Goal: Information Seeking & Learning: Learn about a topic

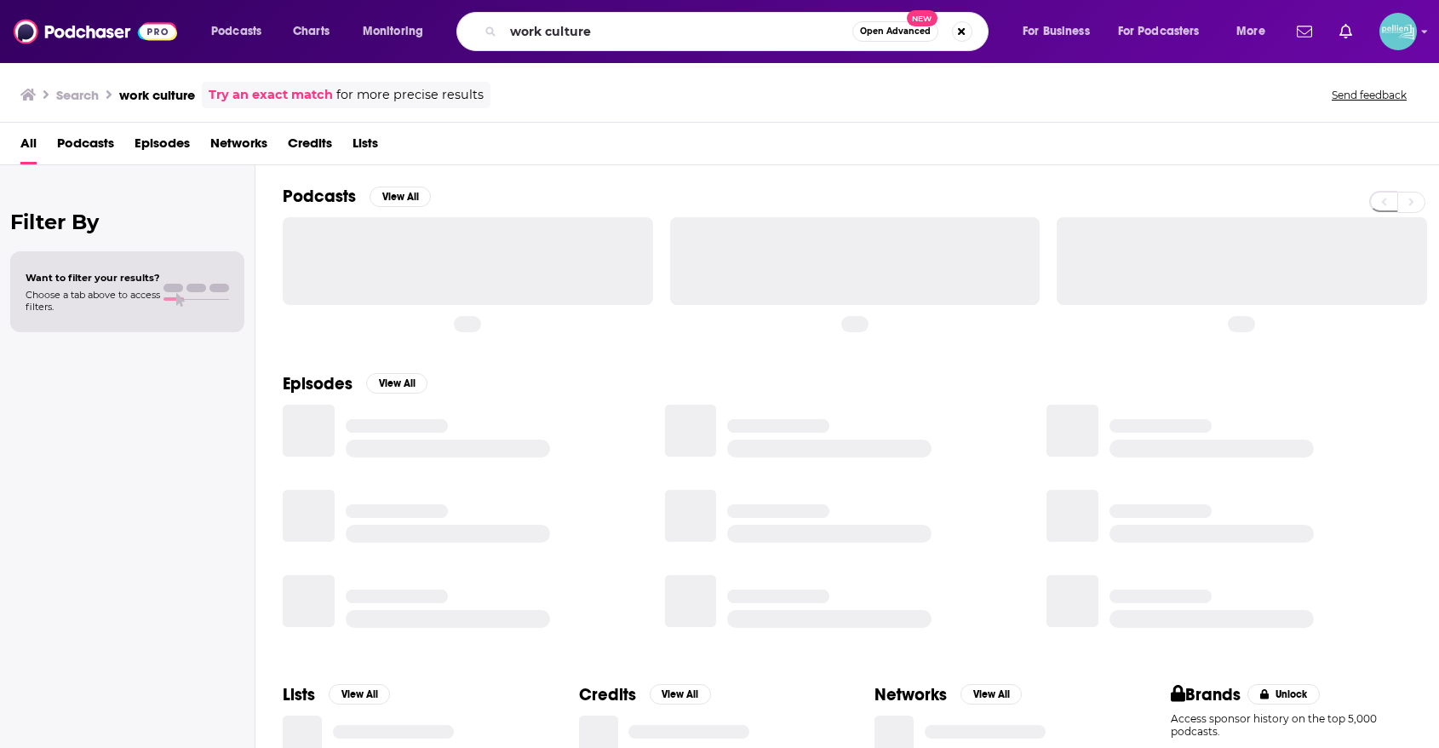
click at [744, 39] on input "work culture" at bounding box center [677, 31] width 349 height 27
type input "Science and Spirituality for the Curious"
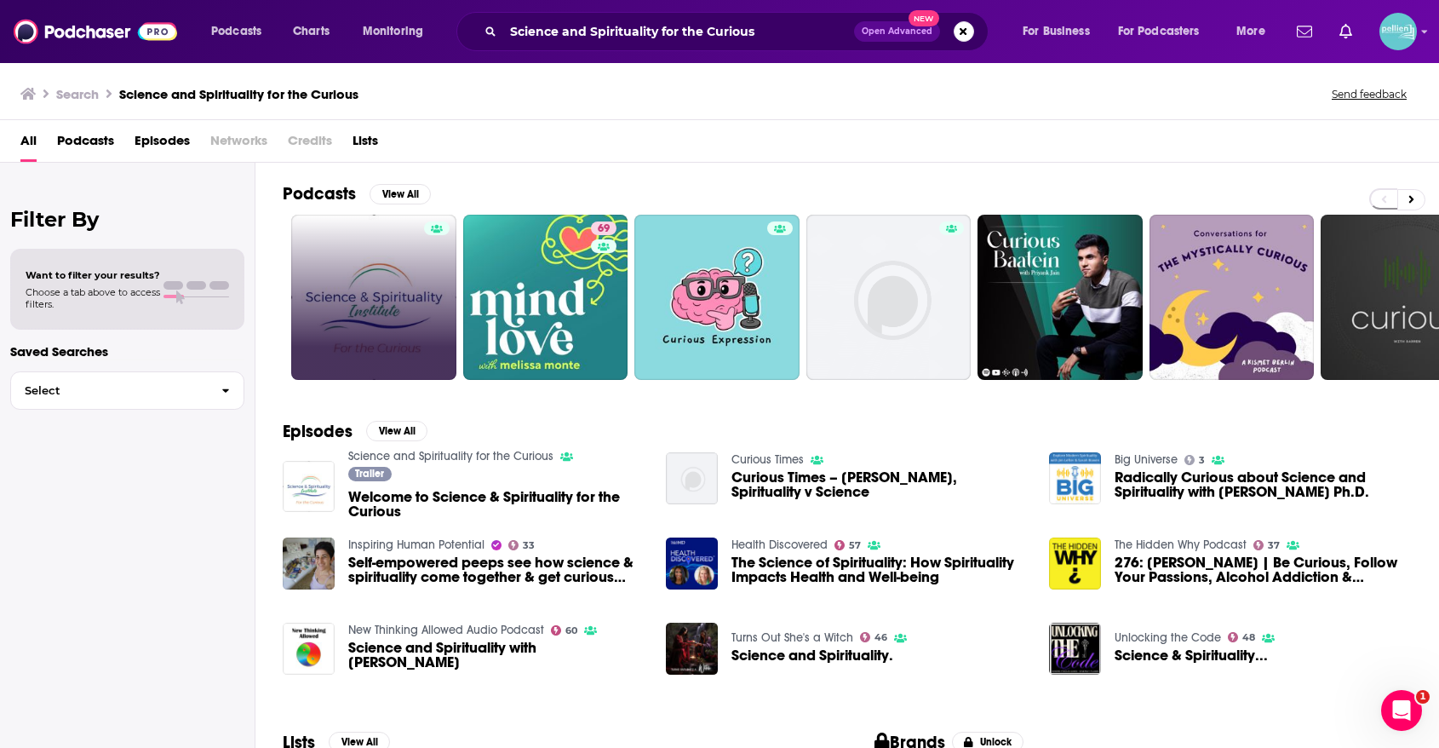
click at [410, 296] on link at bounding box center [373, 297] width 165 height 165
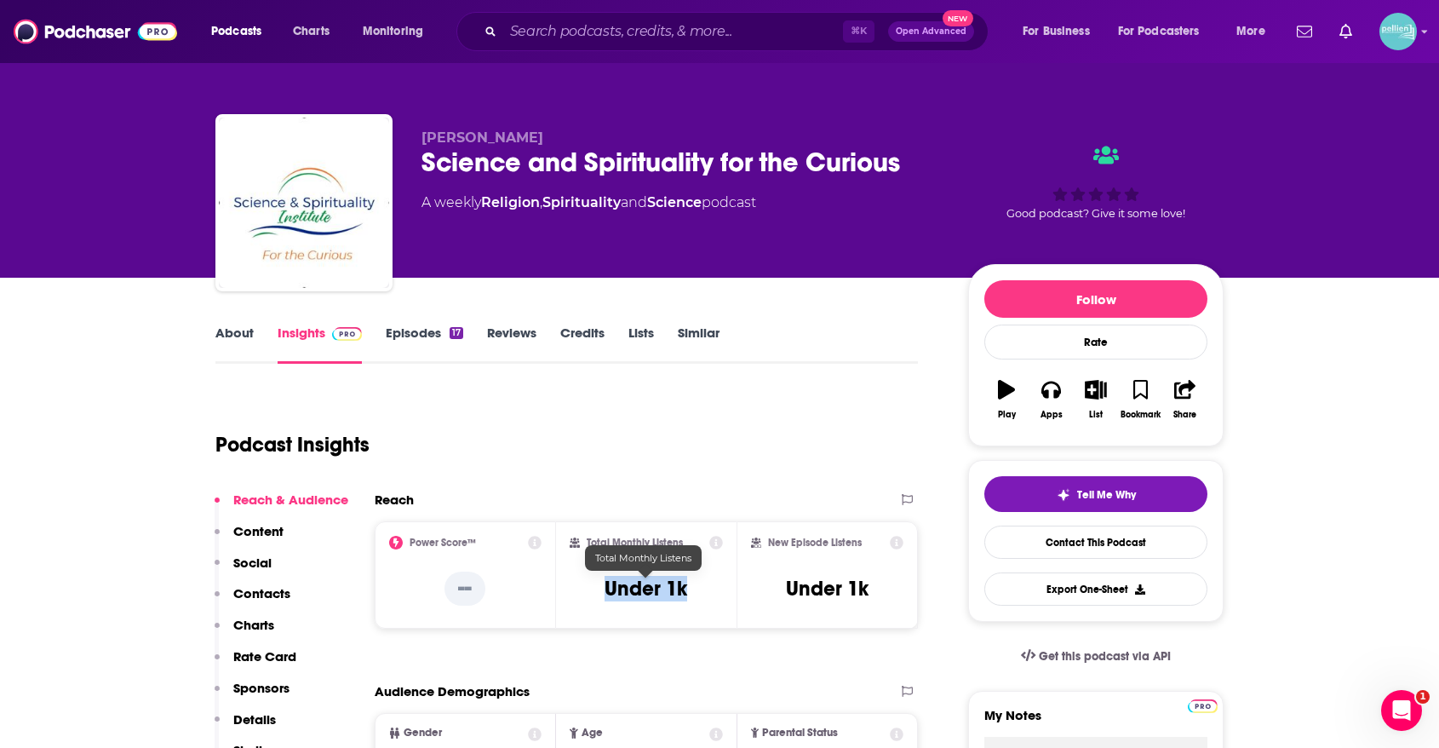
drag, startPoint x: 692, startPoint y: 590, endPoint x: 596, endPoint y: 590, distance: 95.4
click at [596, 590] on div "Total Monthly Listens Under 1k" at bounding box center [647, 575] width 154 height 78
copy h3 "Under 1k"
